Goal: Communication & Community: Answer question/provide support

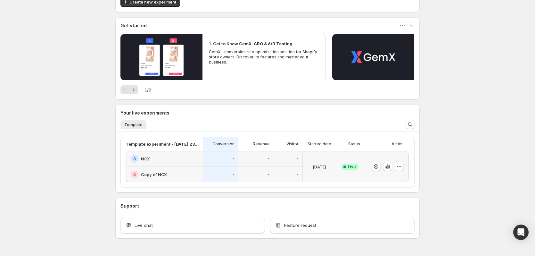
scroll to position [59, 0]
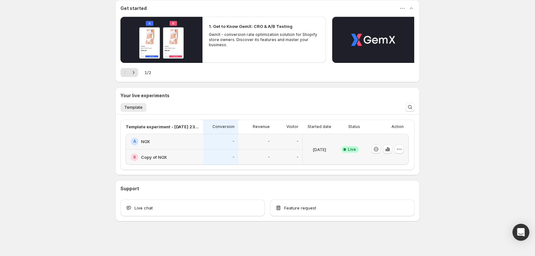
drag, startPoint x: 522, startPoint y: 234, endPoint x: 518, endPoint y: 232, distance: 4.2
click at [521, 235] on icon "Open Intercom Messenger" at bounding box center [521, 232] width 8 height 8
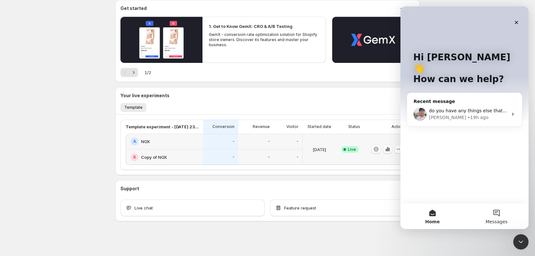
scroll to position [0, 0]
click at [464, 114] on div "Antony • 19h ago" at bounding box center [468, 117] width 79 height 7
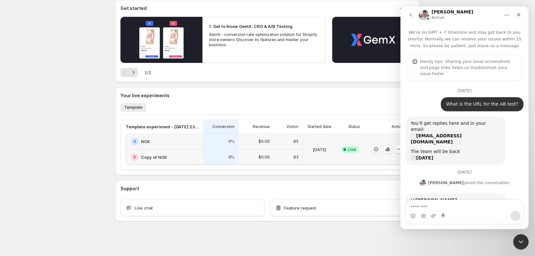
scroll to position [3153, 0]
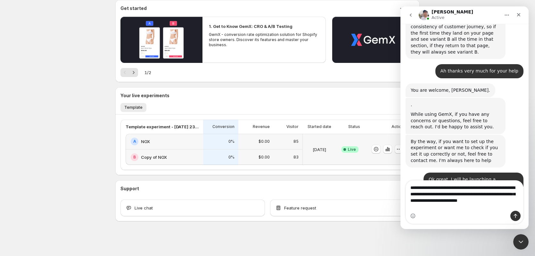
type textarea "**********"
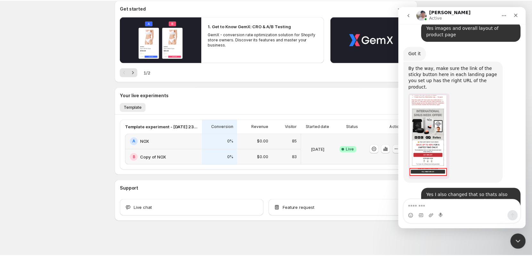
scroll to position [3931, 0]
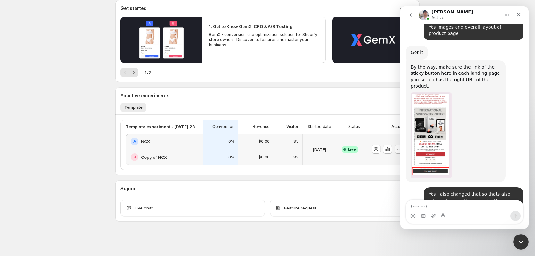
drag, startPoint x: 441, startPoint y: 166, endPoint x: 483, endPoint y: 177, distance: 43.5
drag, startPoint x: 467, startPoint y: 168, endPoint x: 489, endPoint y: 186, distance: 28.4
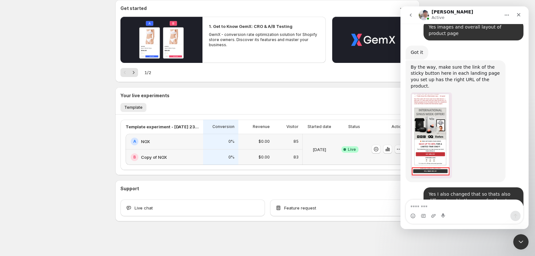
click at [519, 236] on div "Close Intercom Messenger" at bounding box center [519, 240] width 15 height 15
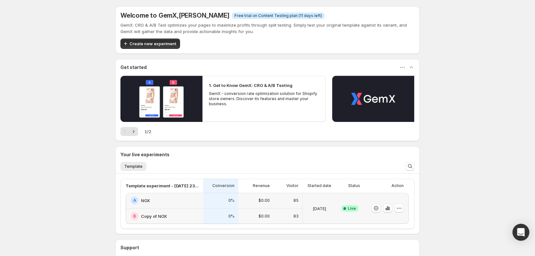
click at [526, 234] on div "Open Intercom Messenger" at bounding box center [520, 232] width 17 height 17
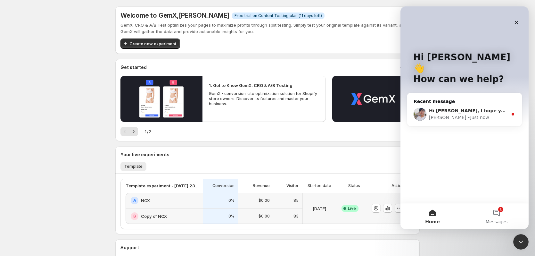
click at [470, 111] on div "Hi [PERSON_NAME], I hope you are doing well [PERSON_NAME] • Just now" at bounding box center [464, 114] width 115 height 24
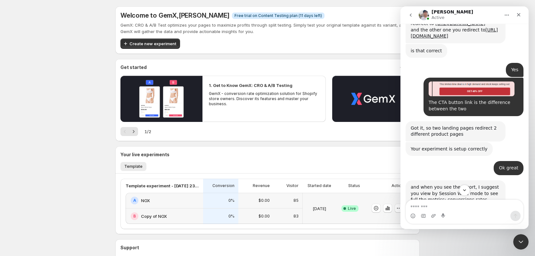
scroll to position [3975, 0]
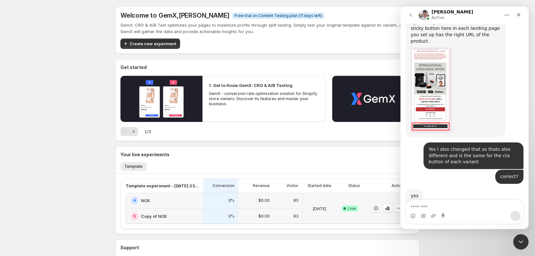
drag, startPoint x: 451, startPoint y: 126, endPoint x: 443, endPoint y: 127, distance: 8.1
drag, startPoint x: 435, startPoint y: 127, endPoint x: 499, endPoint y: 131, distance: 63.5
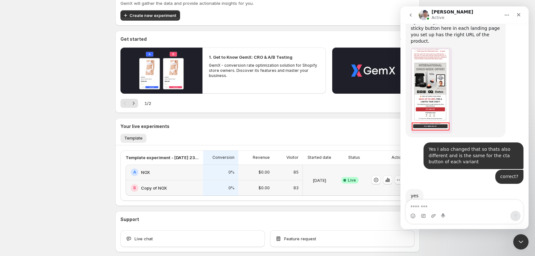
scroll to position [32, 0]
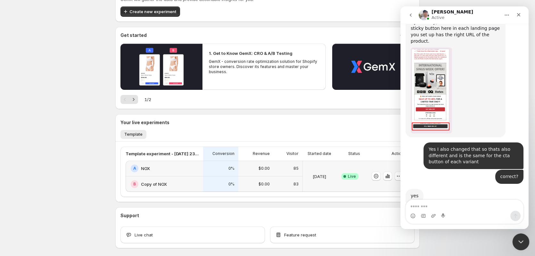
click at [524, 239] on div "Close Intercom Messenger" at bounding box center [519, 240] width 15 height 15
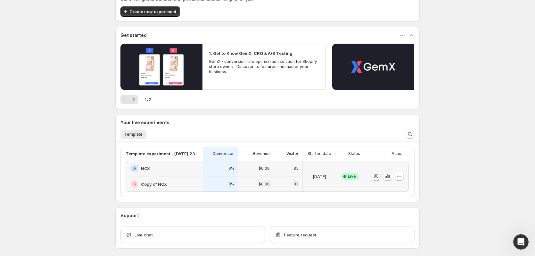
click at [388, 176] on icon "button" at bounding box center [387, 176] width 6 height 6
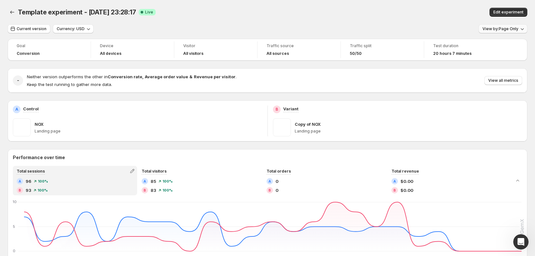
click at [513, 29] on span "View by: Page Only" at bounding box center [500, 28] width 36 height 5
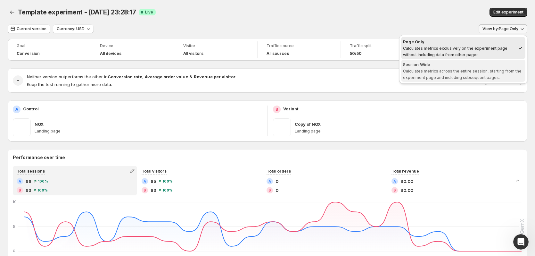
click at [475, 71] on span "Calculates metrics across the entire session, starting from the experiment page…" at bounding box center [462, 74] width 119 height 11
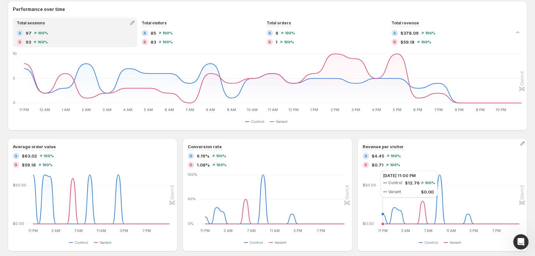
scroll to position [60, 0]
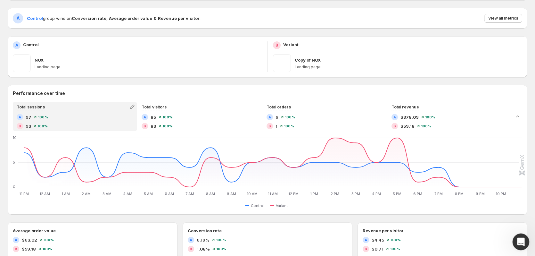
click at [515, 239] on div "Open Intercom Messenger" at bounding box center [519, 240] width 21 height 21
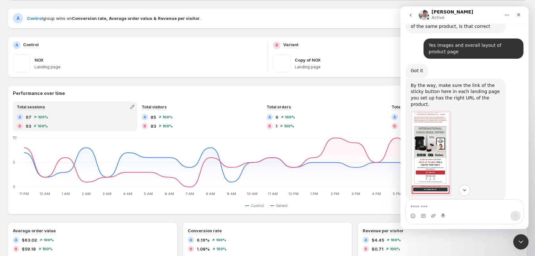
scroll to position [3975, 0]
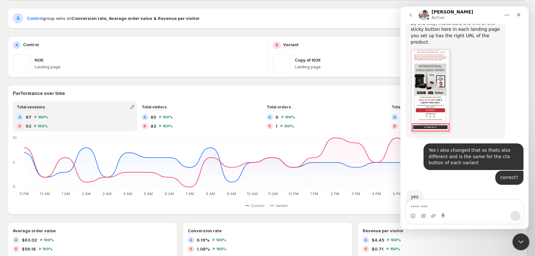
click at [514, 237] on div "Close Intercom Messenger" at bounding box center [519, 240] width 15 height 15
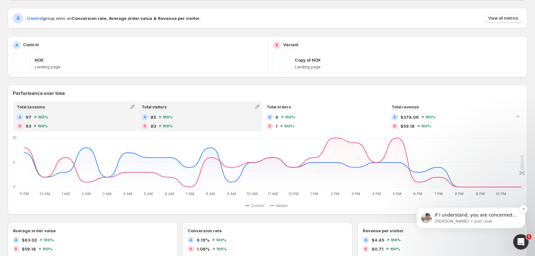
scroll to position [0, 0]
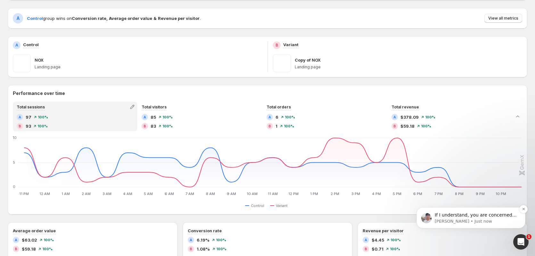
click at [490, 221] on p "[PERSON_NAME] • Just now" at bounding box center [476, 221] width 83 height 6
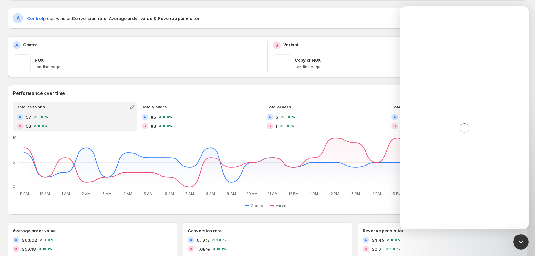
drag, startPoint x: 477, startPoint y: 154, endPoint x: 554, endPoint y: 191, distance: 84.7
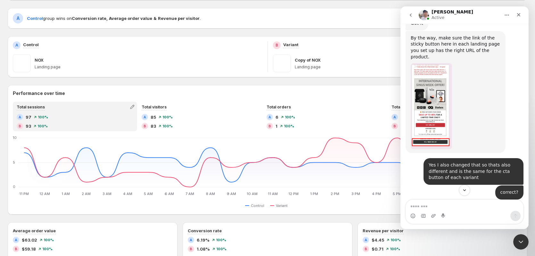
scroll to position [3988, 0]
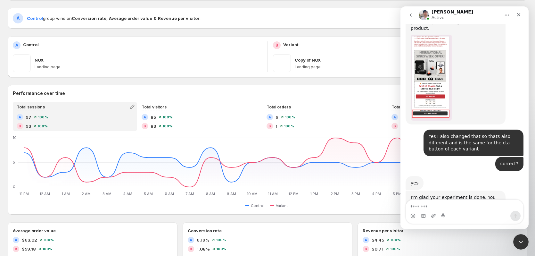
click at [470, 200] on textarea "Message…" at bounding box center [464, 205] width 117 height 11
type textarea "***"
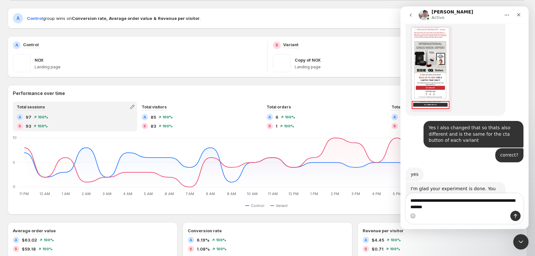
scroll to position [4003, 0]
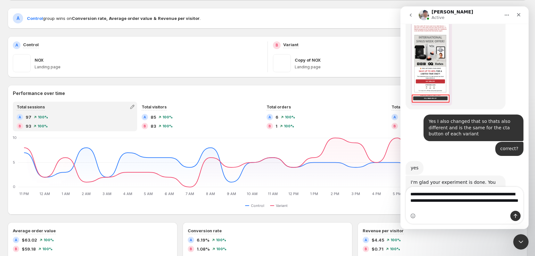
type textarea "**********"
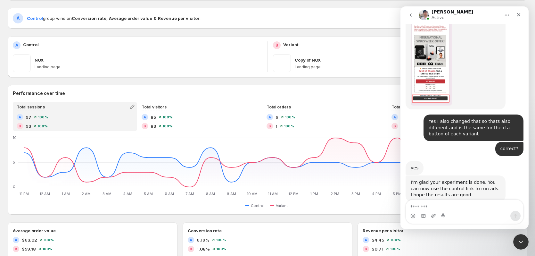
scroll to position [4024, 0]
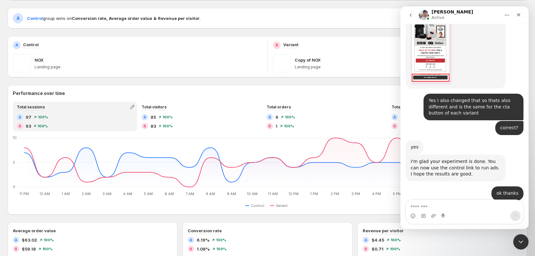
drag, startPoint x: 484, startPoint y: 179, endPoint x: 463, endPoint y: 183, distance: 21.6
click at [512, 239] on html at bounding box center [519, 240] width 15 height 15
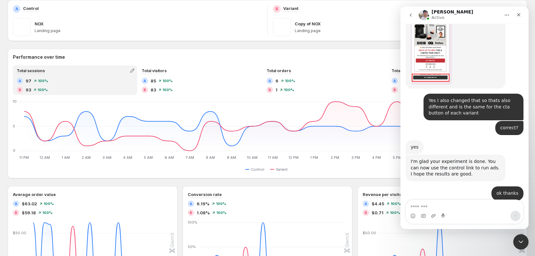
scroll to position [156, 0]
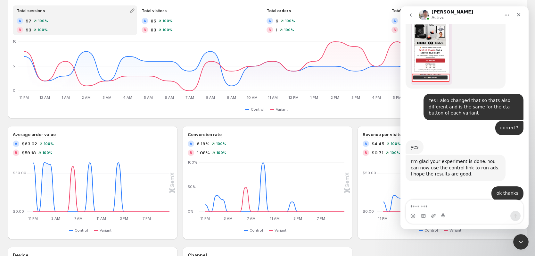
drag, startPoint x: 528, startPoint y: 237, endPoint x: 13, endPoint y: 3, distance: 565.8
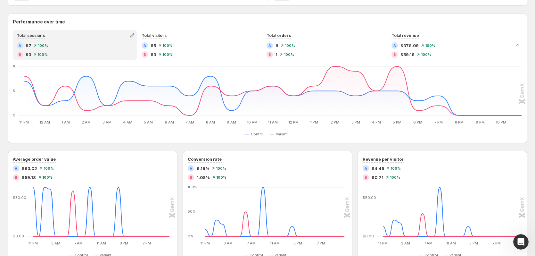
scroll to position [124, 0]
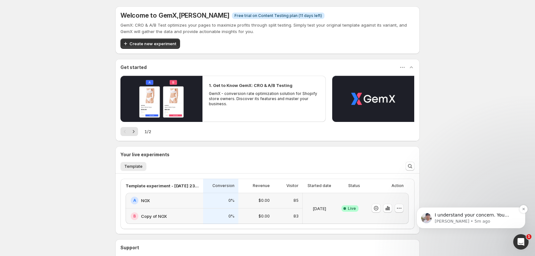
click at [475, 220] on p "[PERSON_NAME] • 5m ago" at bounding box center [476, 221] width 83 height 6
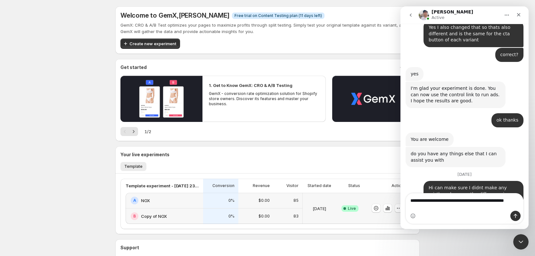
scroll to position [4103, 0]
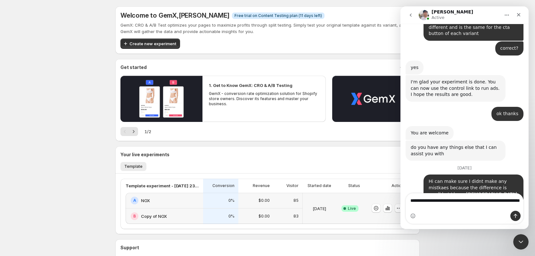
type textarea "**********"
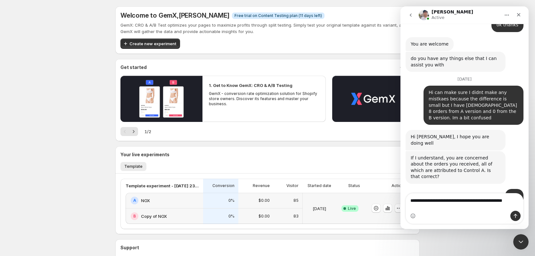
scroll to position [4199, 0]
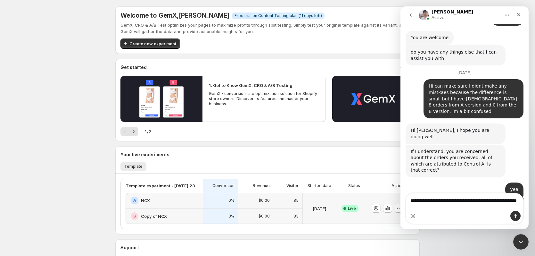
type textarea "**********"
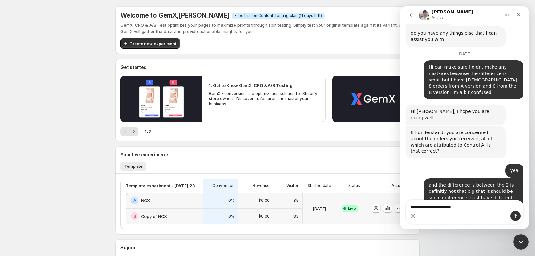
type textarea "**********"
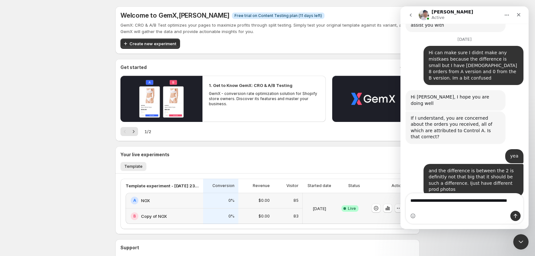
scroll to position [4238, 0]
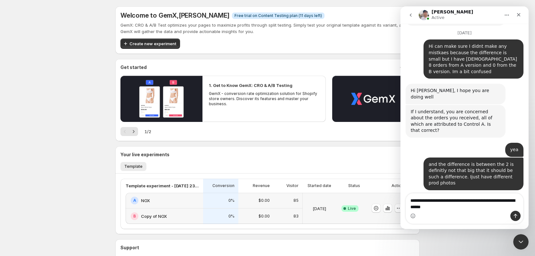
type textarea "**********"
click at [516, 214] on icon "Send a message…" at bounding box center [515, 215] width 5 height 5
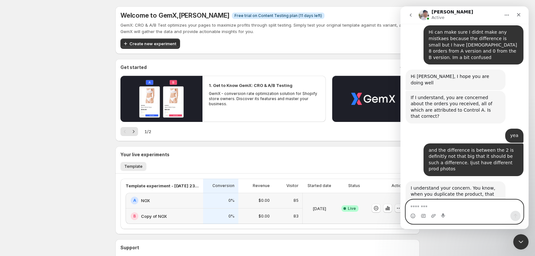
scroll to position [4253, 0]
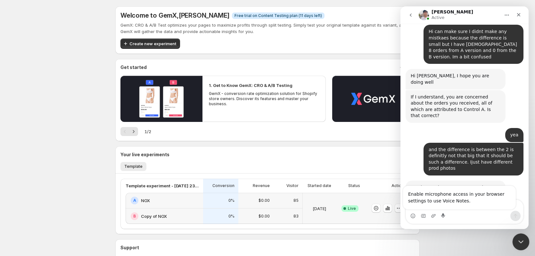
drag, startPoint x: 520, startPoint y: 236, endPoint x: 1025, endPoint y: 476, distance: 559.6
click at [520, 235] on div "Close Intercom Messenger" at bounding box center [519, 240] width 15 height 15
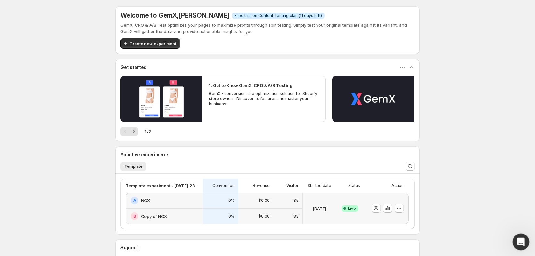
click at [512, 242] on div "Open Intercom Messenger" at bounding box center [519, 240] width 21 height 21
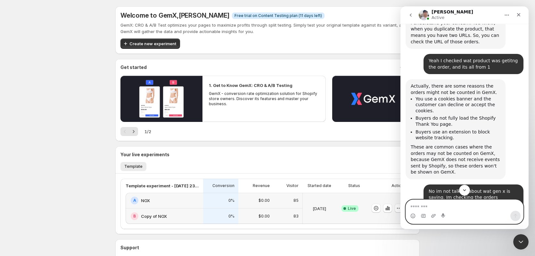
scroll to position [4450, 0]
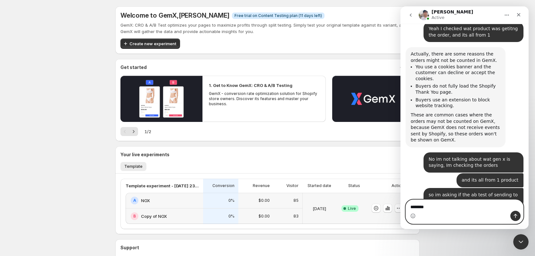
type textarea "*********"
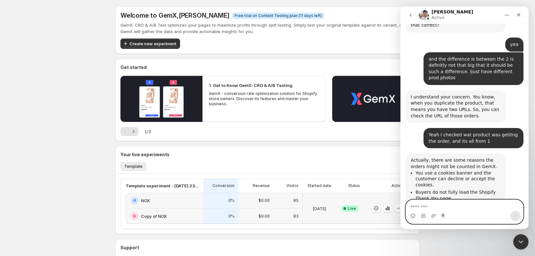
scroll to position [4341, 0]
